Goal: Task Accomplishment & Management: Complete application form

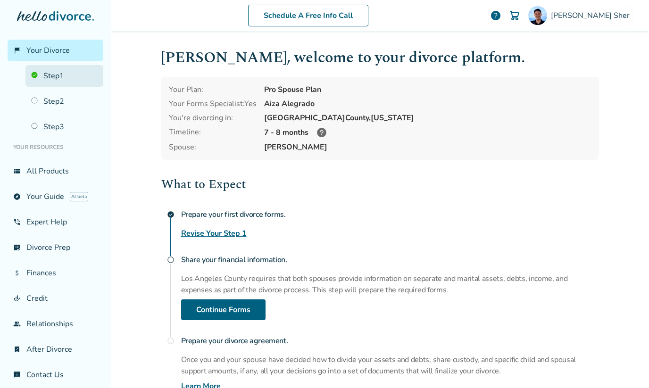
click at [61, 75] on link "Step 1" at bounding box center [64, 76] width 78 height 22
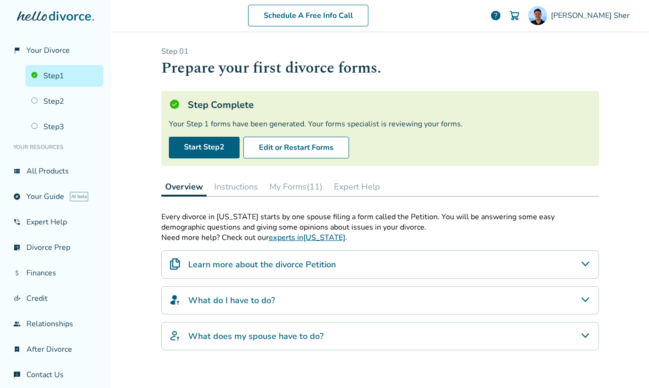
click at [275, 189] on button "My Forms (11)" at bounding box center [295, 186] width 61 height 19
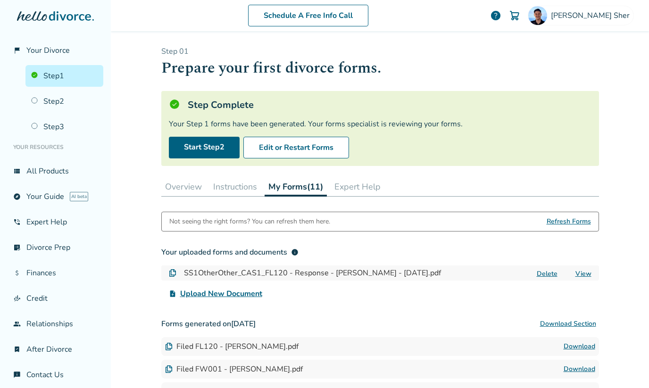
click at [584, 273] on link "View" at bounding box center [583, 273] width 16 height 9
